Goal: Information Seeking & Learning: Learn about a topic

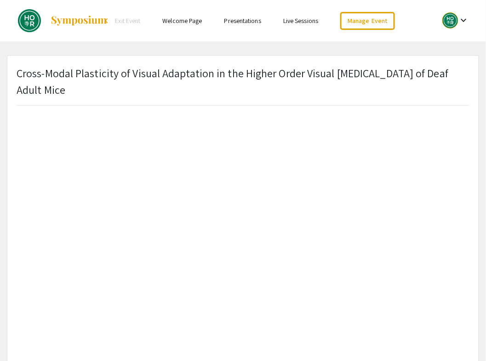
click at [190, 20] on link "Welcome Page" at bounding box center [182, 21] width 40 height 8
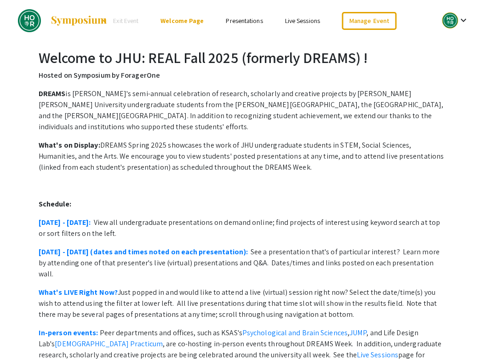
click at [243, 22] on link "Presentations" at bounding box center [244, 21] width 37 height 8
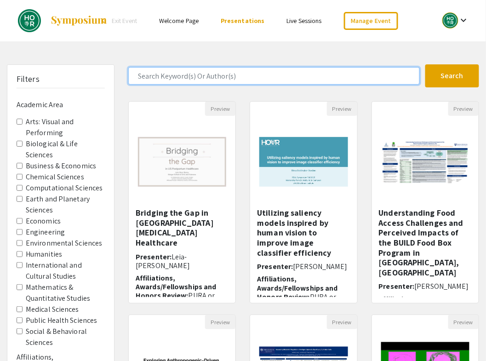
click at [172, 71] on input "Search Keyword(s) Or Author(s)" at bounding box center [273, 75] width 291 height 17
type input "enrique"
click at [425, 64] on button "Search" at bounding box center [452, 75] width 54 height 23
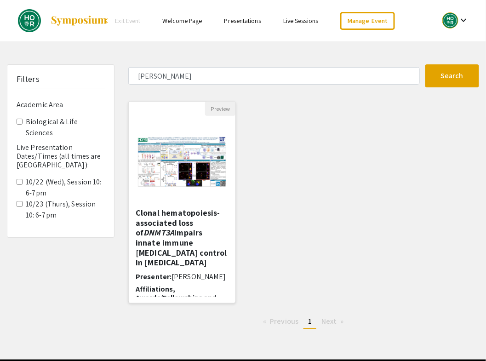
click at [176, 173] on img at bounding box center [182, 162] width 107 height 68
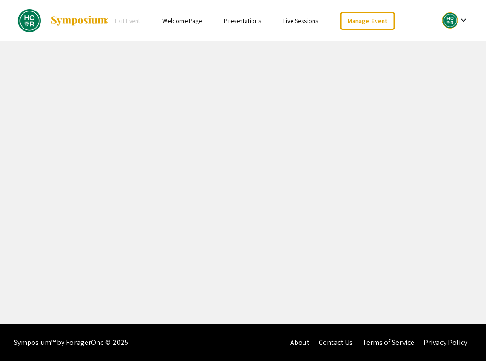
select select "custom"
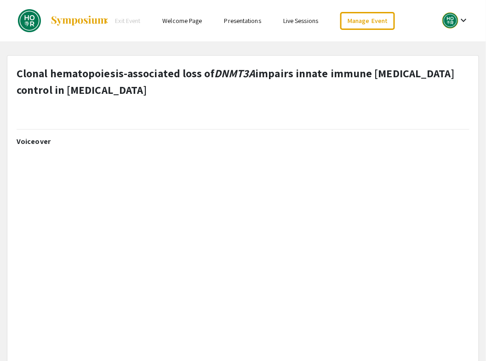
type input "0"
select select "custom"
type input "1"
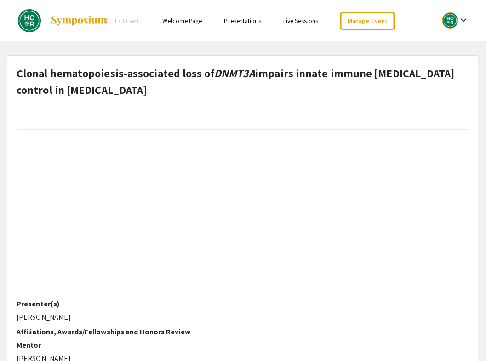
select select "auto"
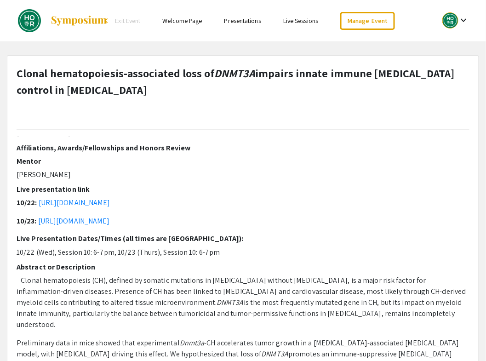
scroll to position [320, 0]
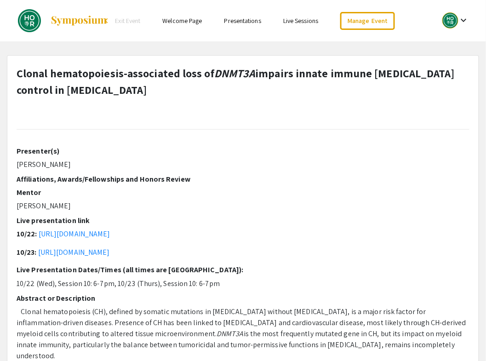
click at [238, 19] on link "Presentations" at bounding box center [242, 21] width 37 height 8
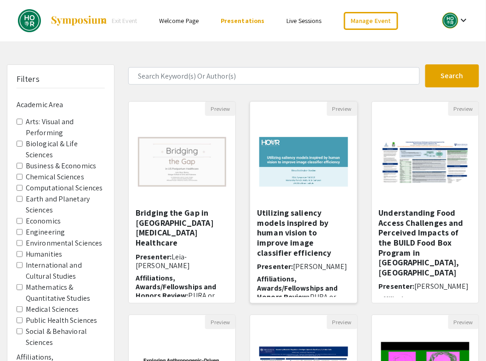
click at [294, 225] on h5 "Utilizing saliency models inspired by human vision to improve image classifier …" at bounding box center [303, 233] width 93 height 50
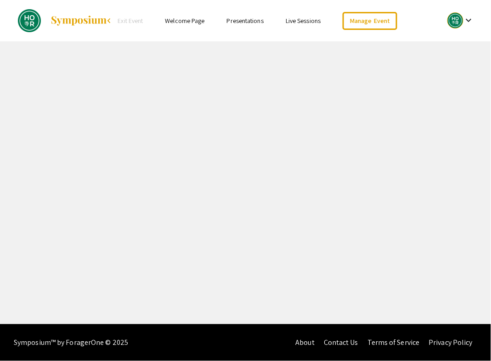
select select "custom"
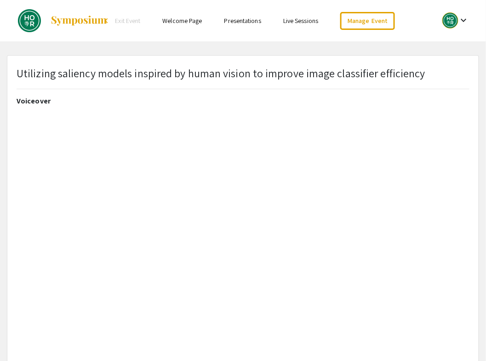
type input "0"
select select "auto"
type input "1"
select select "auto"
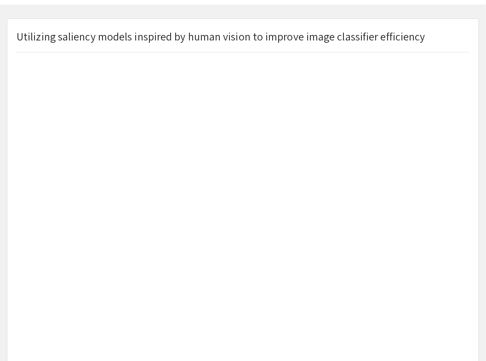
scroll to position [38, 0]
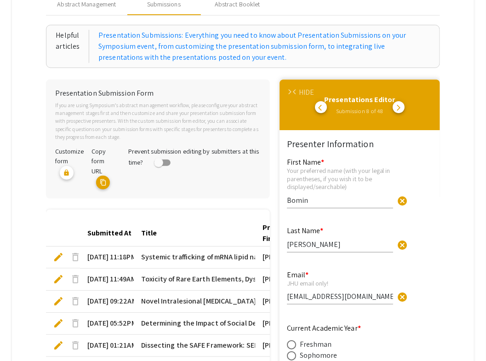
scroll to position [118, 0]
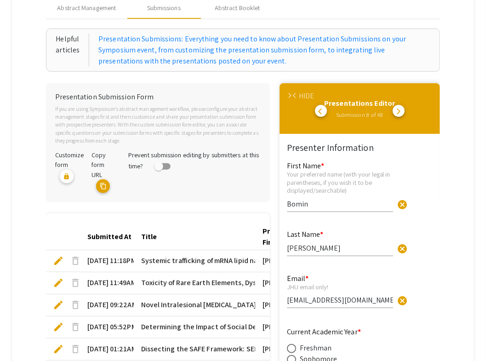
click at [295, 93] on span "arrow_back_ios" at bounding box center [296, 96] width 6 height 6
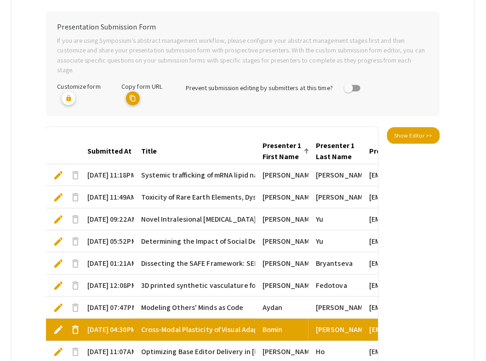
scroll to position [0, 0]
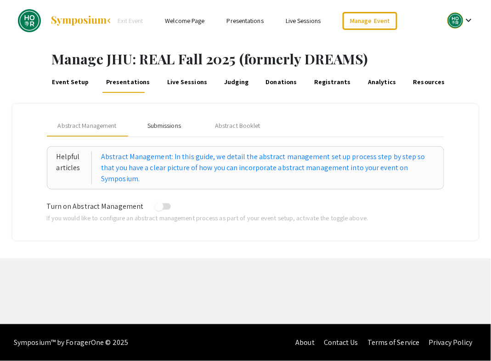
click at [167, 124] on div "Submissions" at bounding box center [164, 126] width 34 height 10
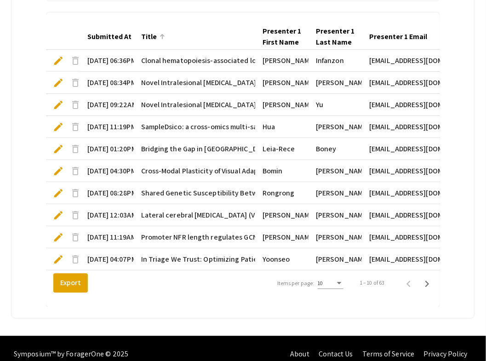
scroll to position [305, 0]
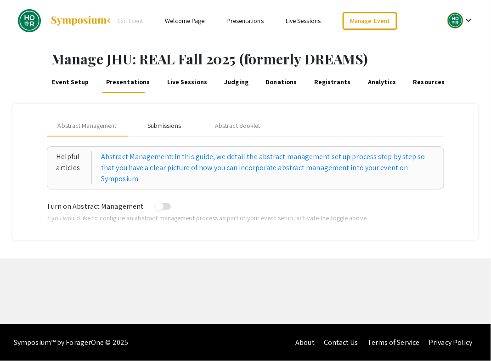
click at [166, 125] on div "Submissions" at bounding box center [164, 126] width 34 height 10
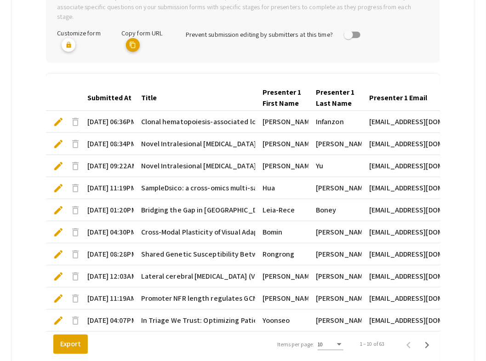
scroll to position [311, 0]
